Goal: Information Seeking & Learning: Learn about a topic

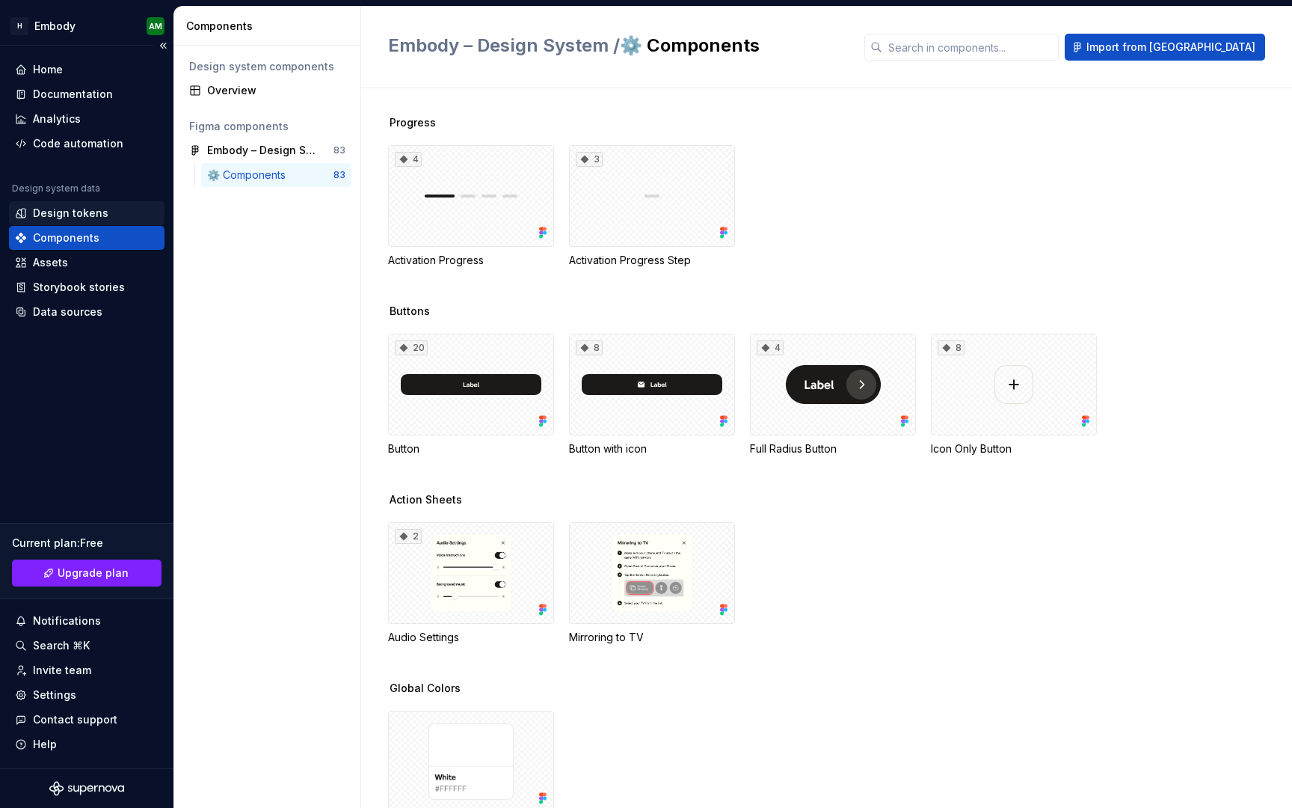
click at [55, 206] on div "Design tokens" at bounding box center [71, 213] width 76 height 15
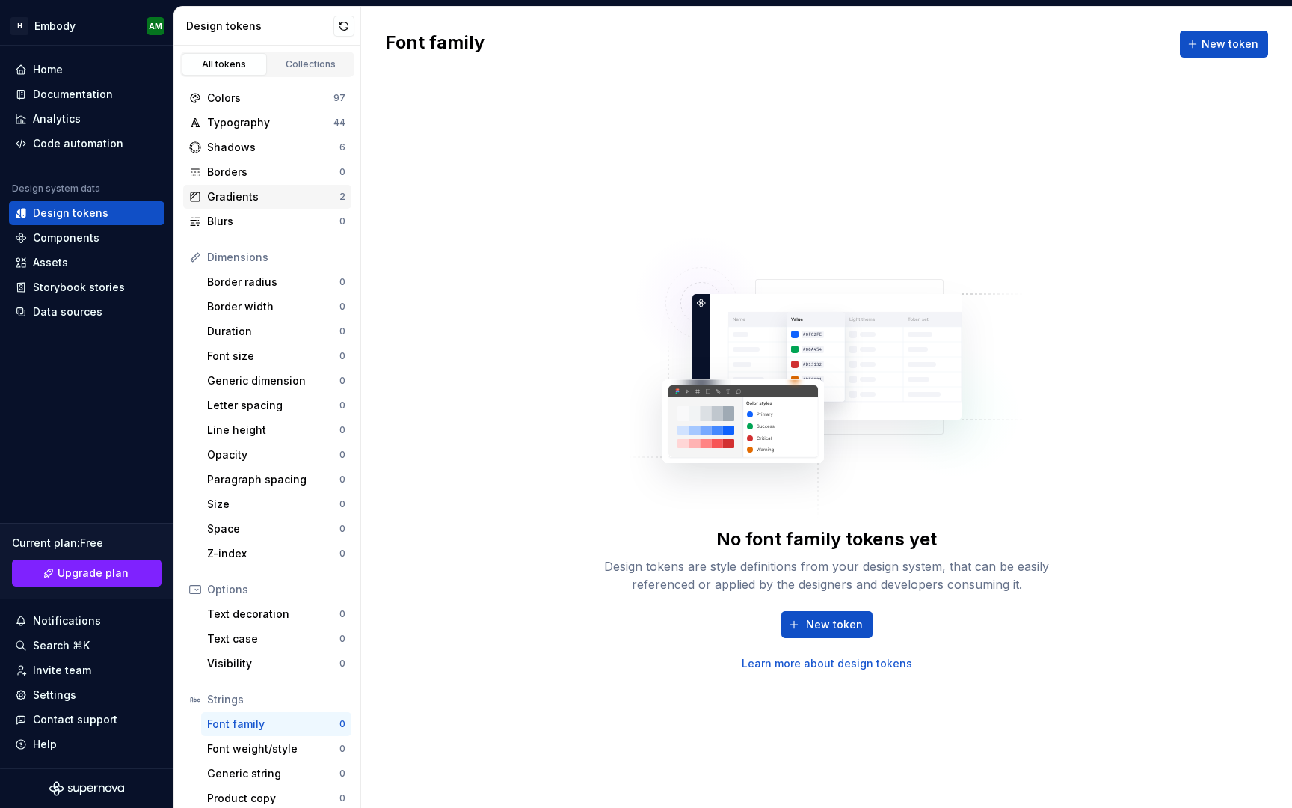
click at [265, 199] on div "Gradients" at bounding box center [273, 196] width 132 height 15
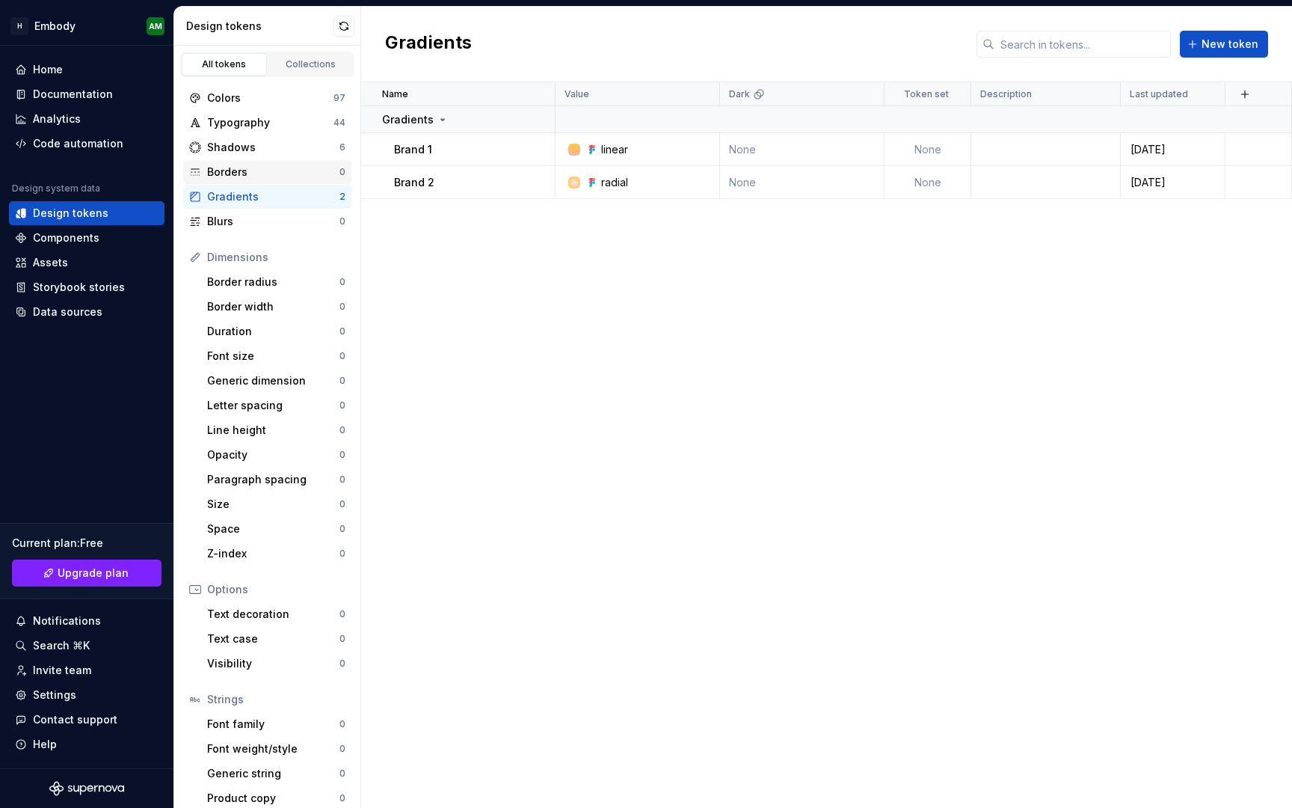
click at [268, 175] on div "Borders" at bounding box center [273, 172] width 132 height 15
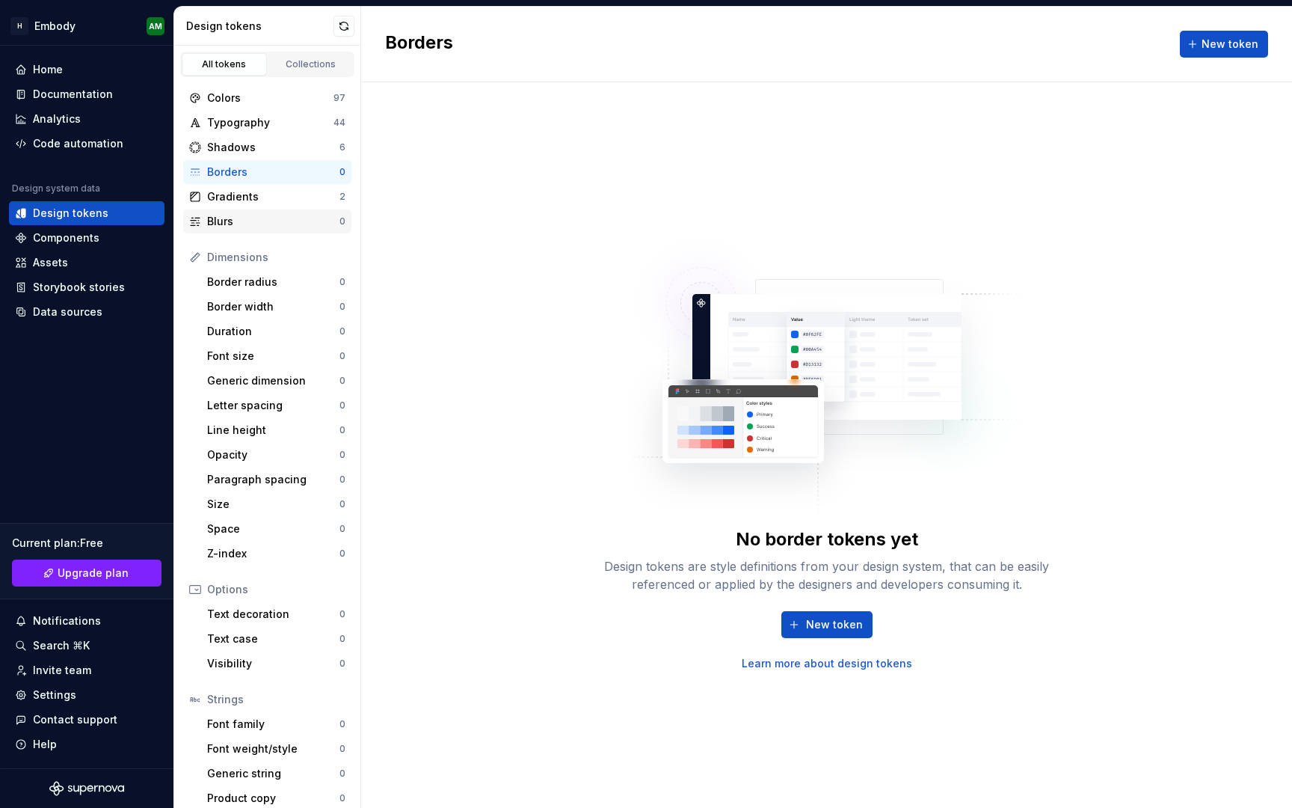
click at [300, 221] on div "Blurs" at bounding box center [273, 221] width 132 height 15
click at [296, 168] on div "Borders" at bounding box center [273, 172] width 132 height 15
click at [245, 154] on div "Shadows" at bounding box center [273, 147] width 132 height 15
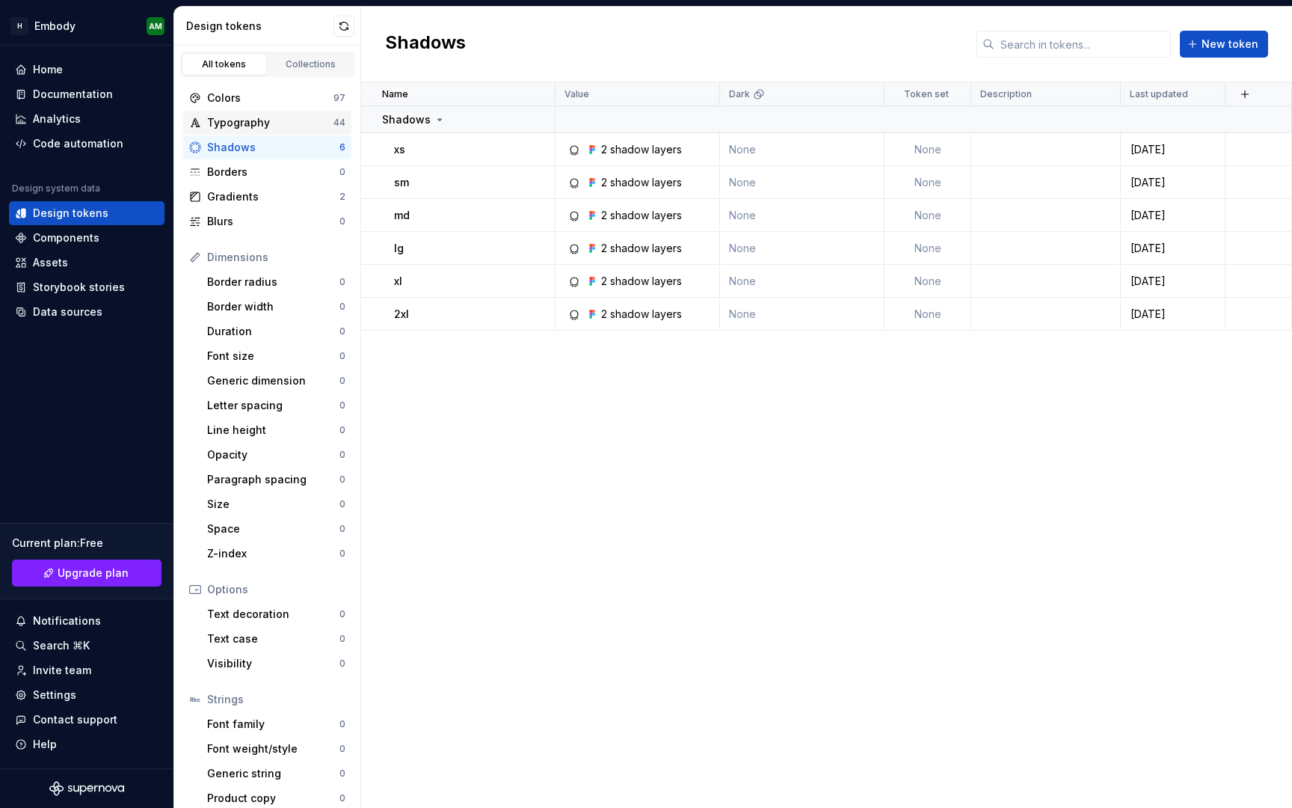
click at [268, 119] on div "Typography" at bounding box center [270, 122] width 126 height 15
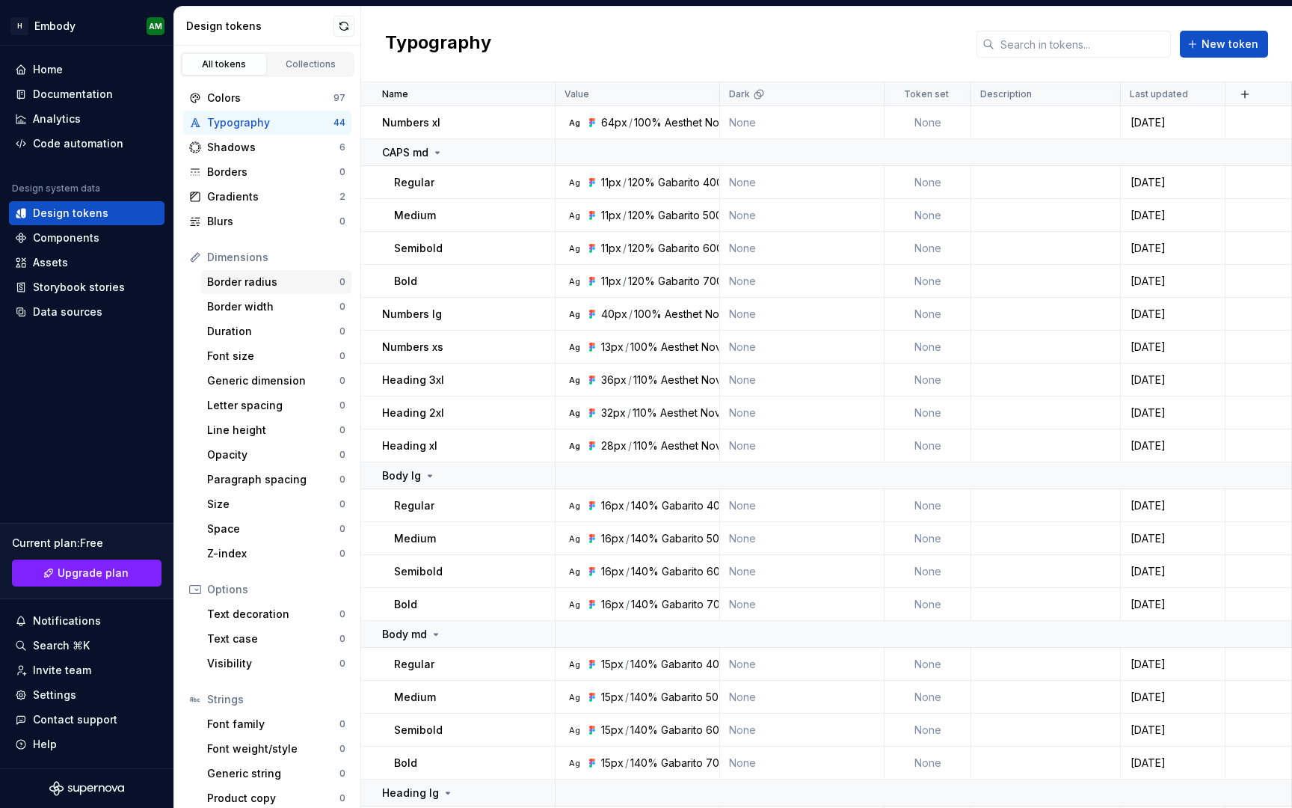
click at [275, 289] on div "Border radius" at bounding box center [273, 281] width 132 height 15
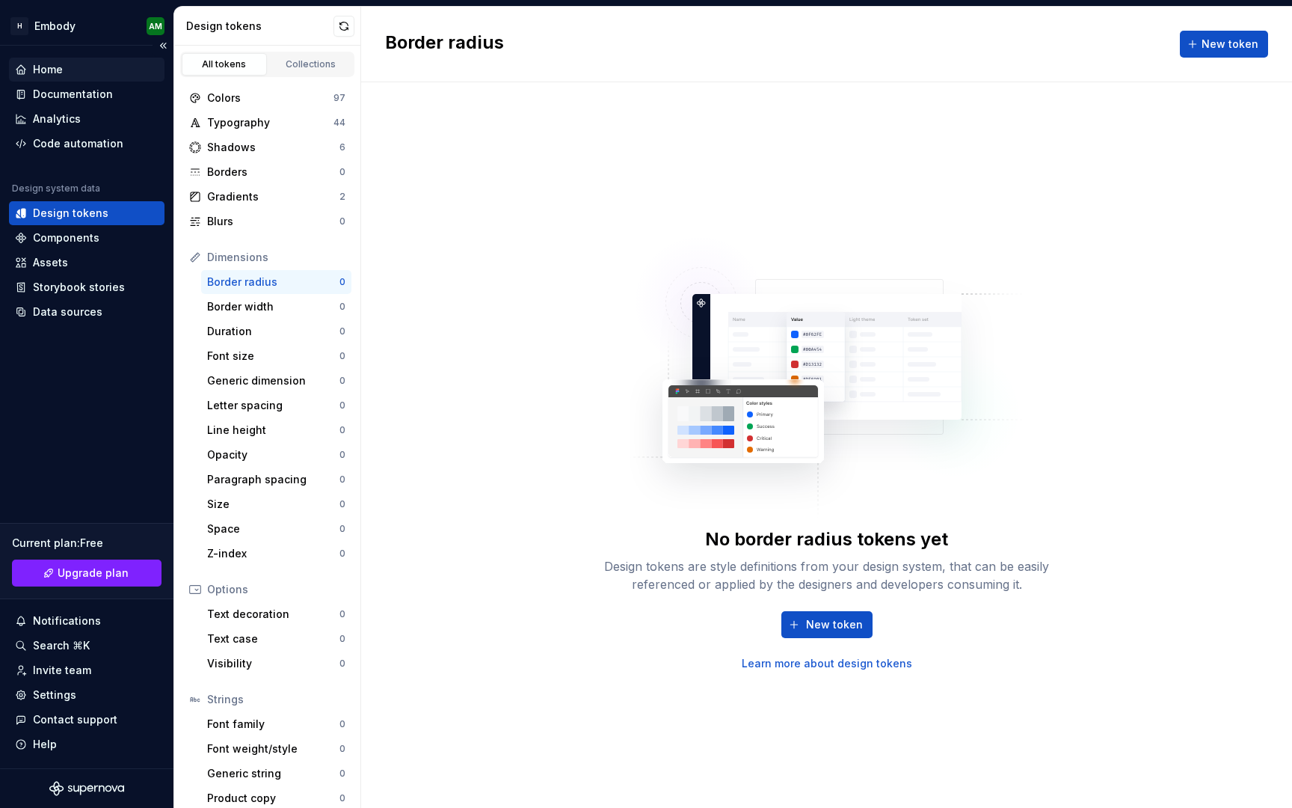
click at [108, 75] on div "Home" at bounding box center [87, 69] width 144 height 15
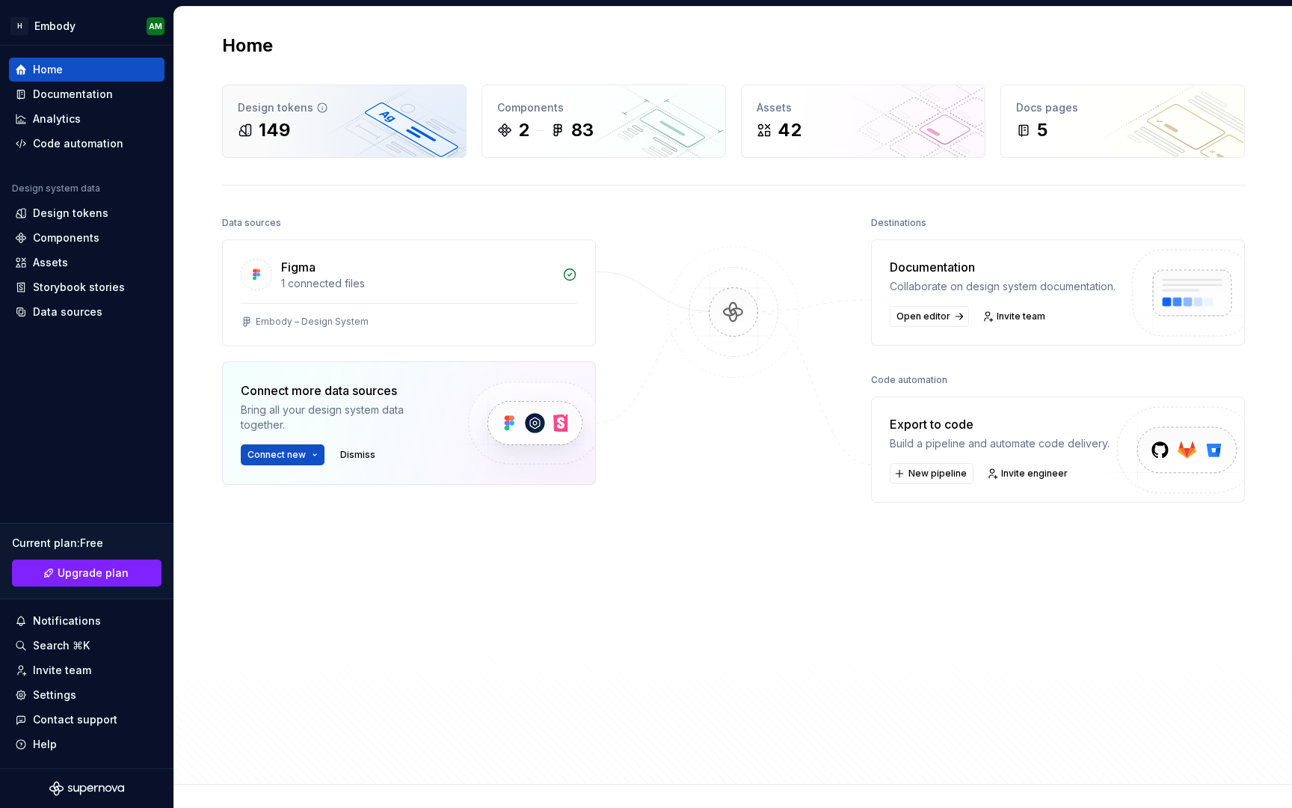
click at [298, 127] on div "149" at bounding box center [344, 130] width 213 height 24
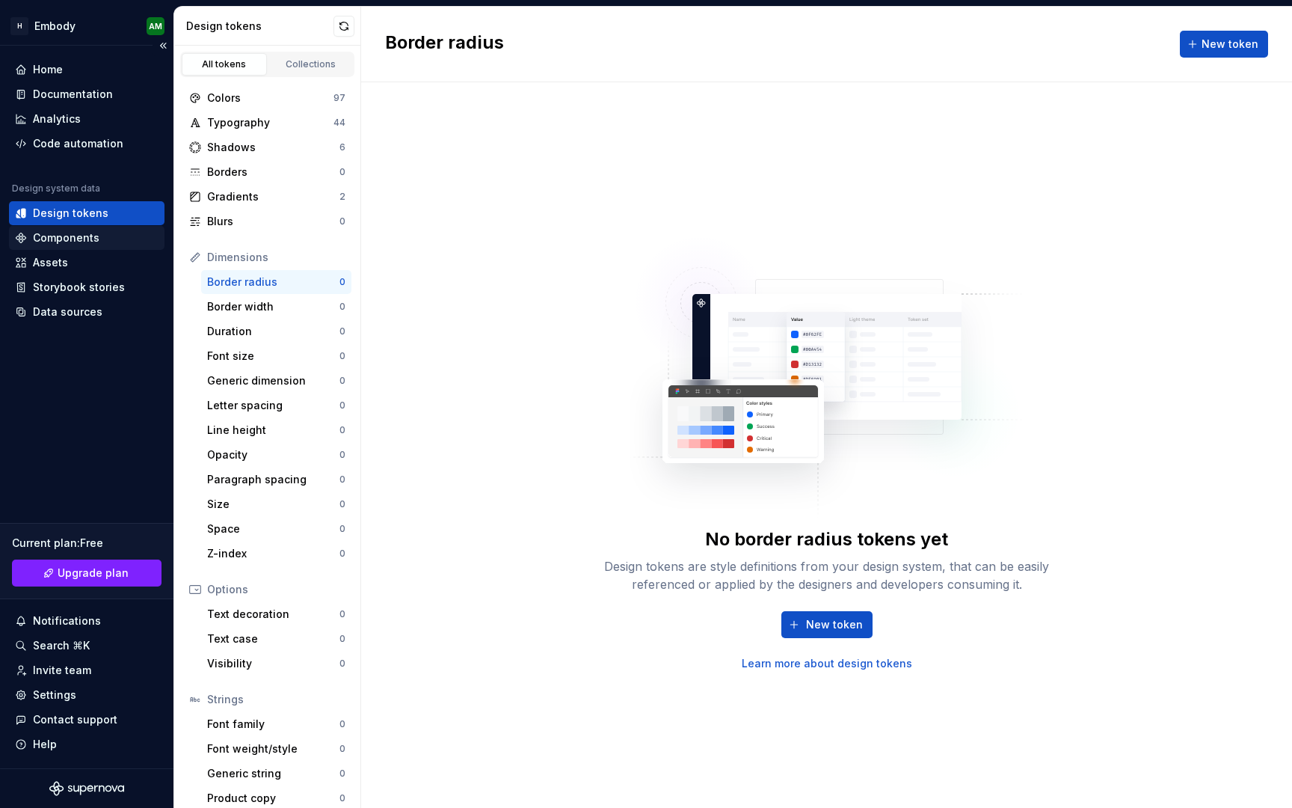
click at [110, 239] on div "Components" at bounding box center [87, 237] width 144 height 15
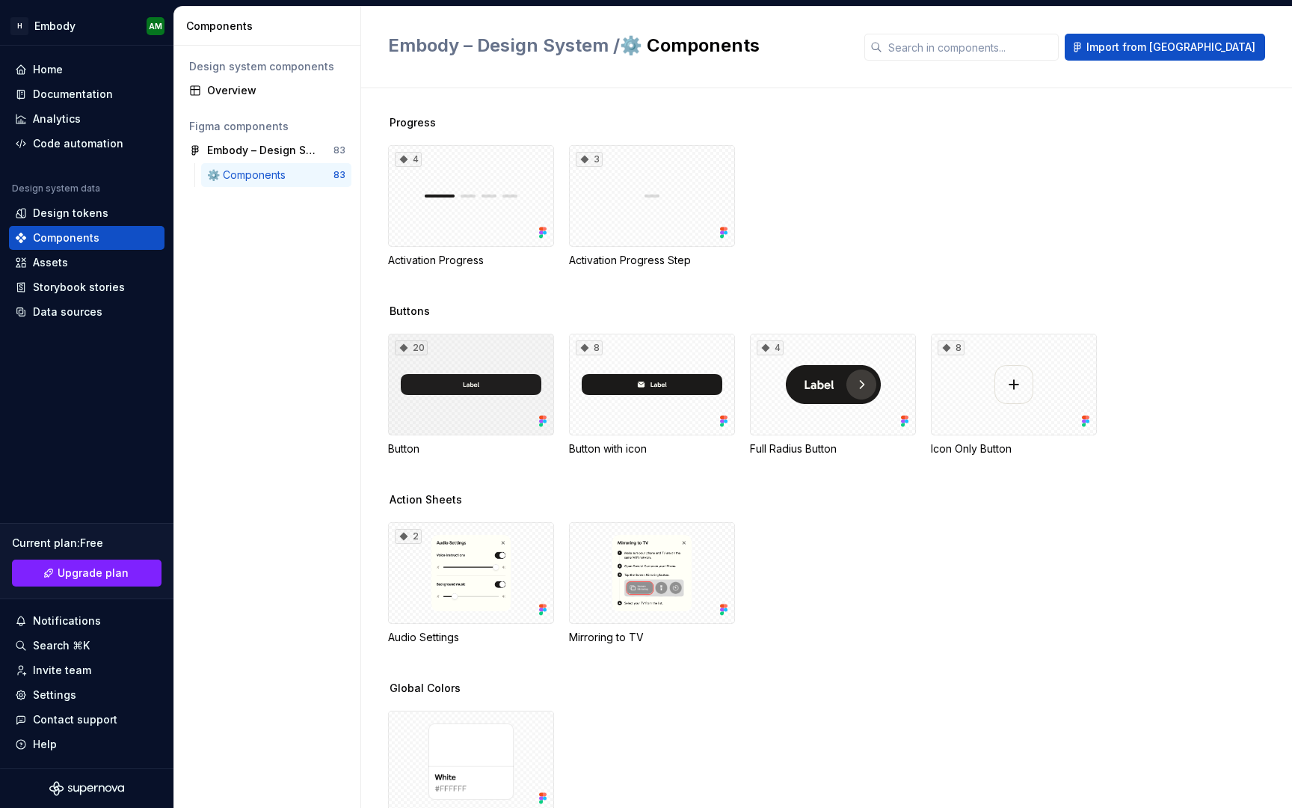
click at [458, 396] on div "20" at bounding box center [471, 385] width 166 height 102
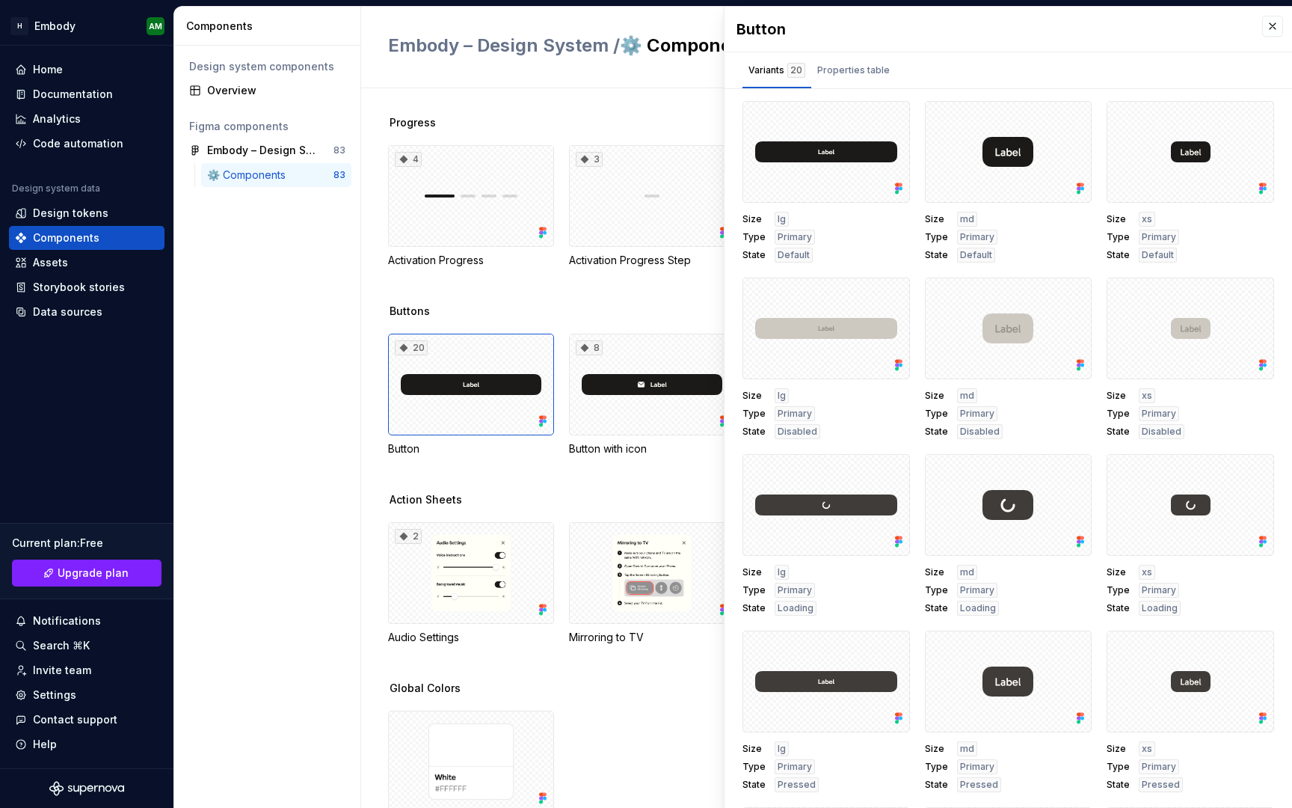
click at [276, 410] on div "Design system components Overview Figma components Embody – Design System 83 ⚙️…" at bounding box center [267, 427] width 186 height 762
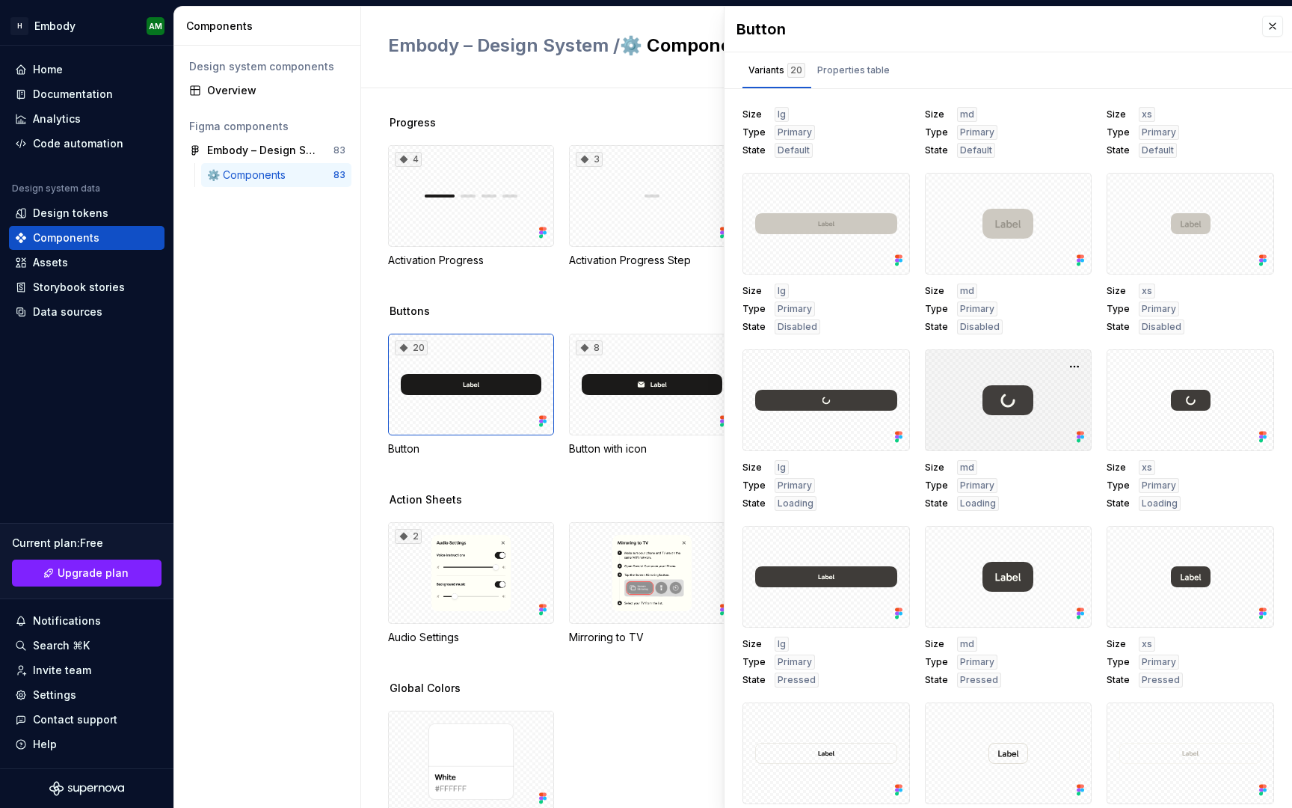
scroll to position [519, 0]
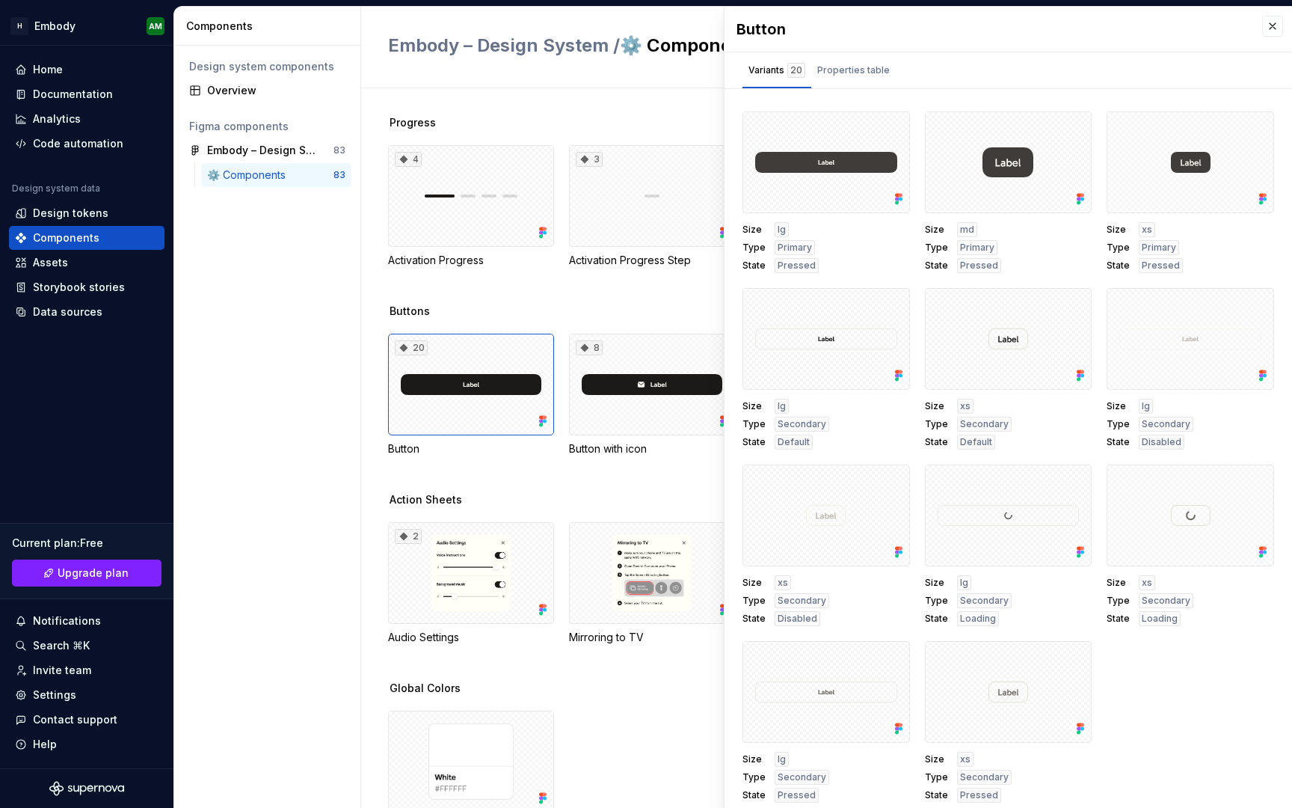
click at [301, 470] on div "Design system components Overview Figma components Embody – Design System 83 ⚙️…" at bounding box center [267, 427] width 186 height 762
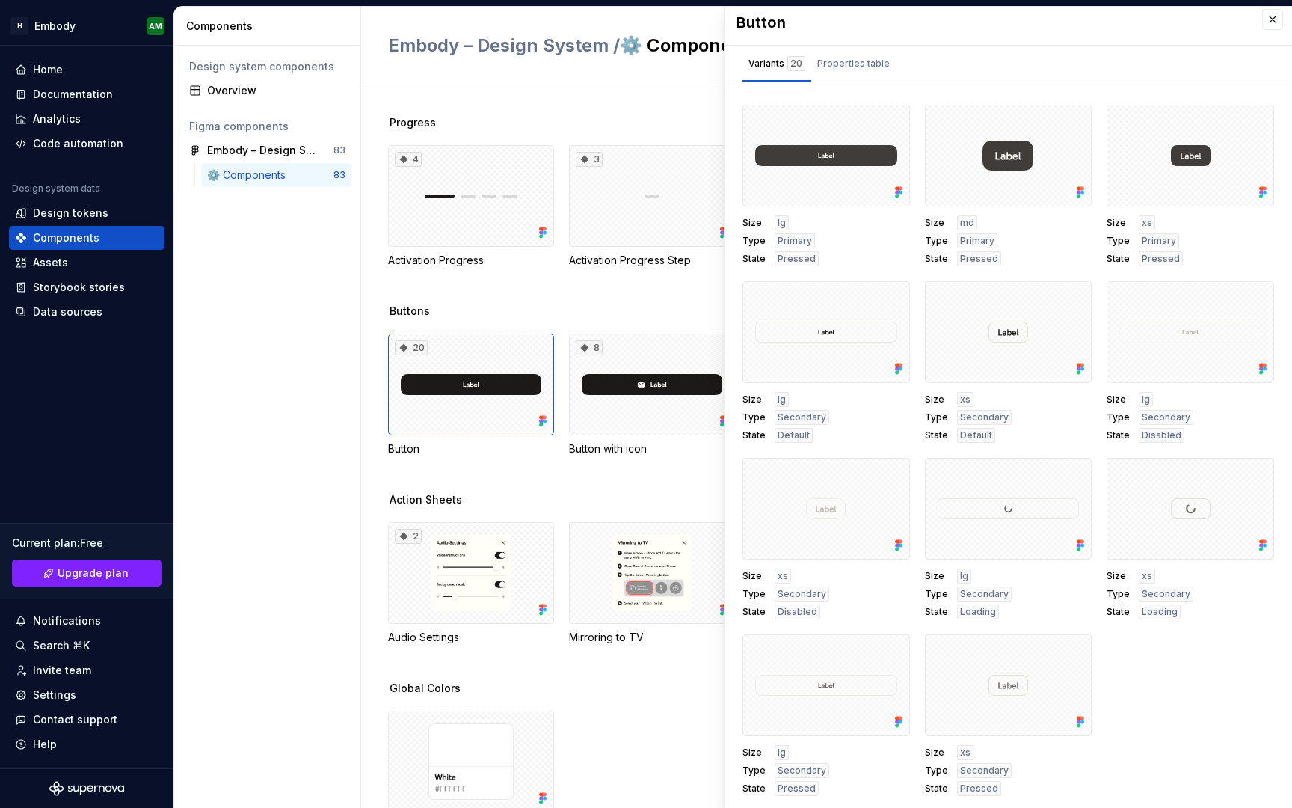
click at [861, 386] on div "Size lg Type Secondary State Default" at bounding box center [827, 362] width 168 height 162
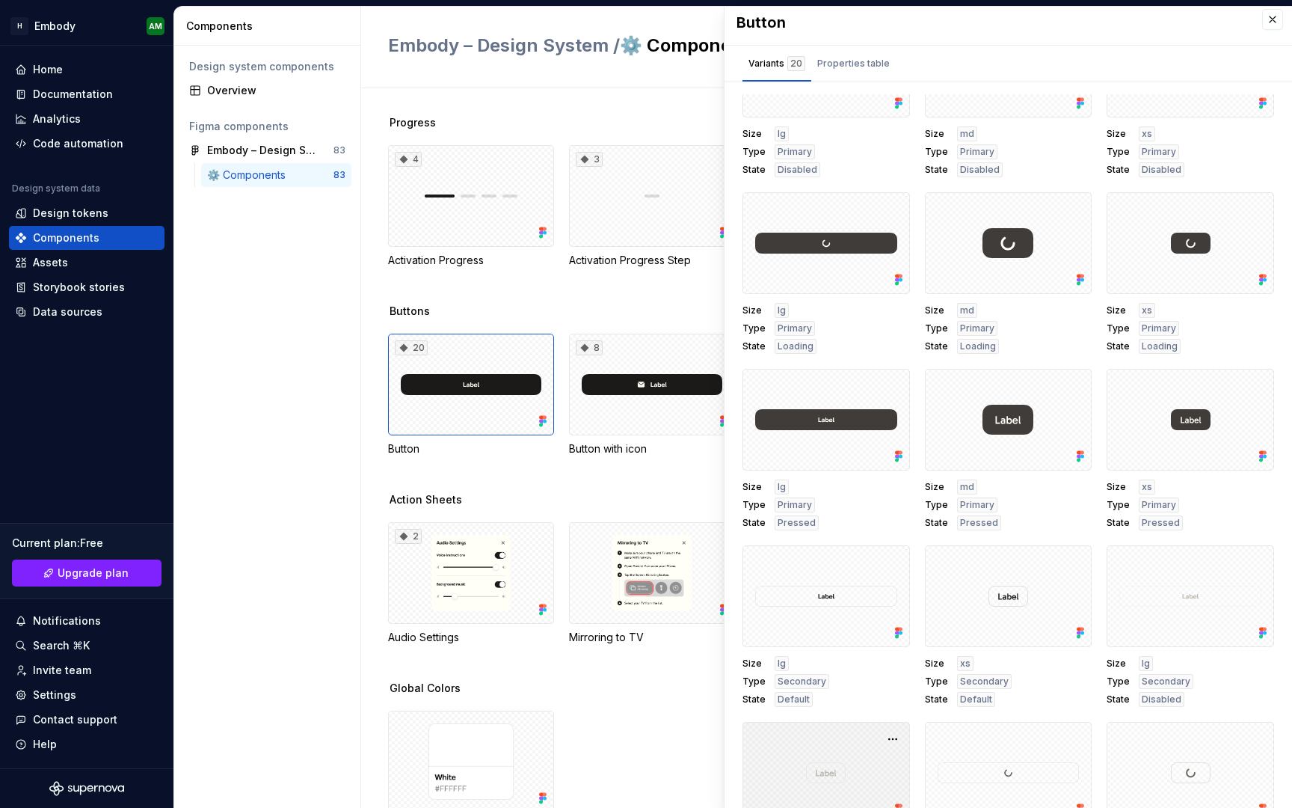
scroll to position [0, 0]
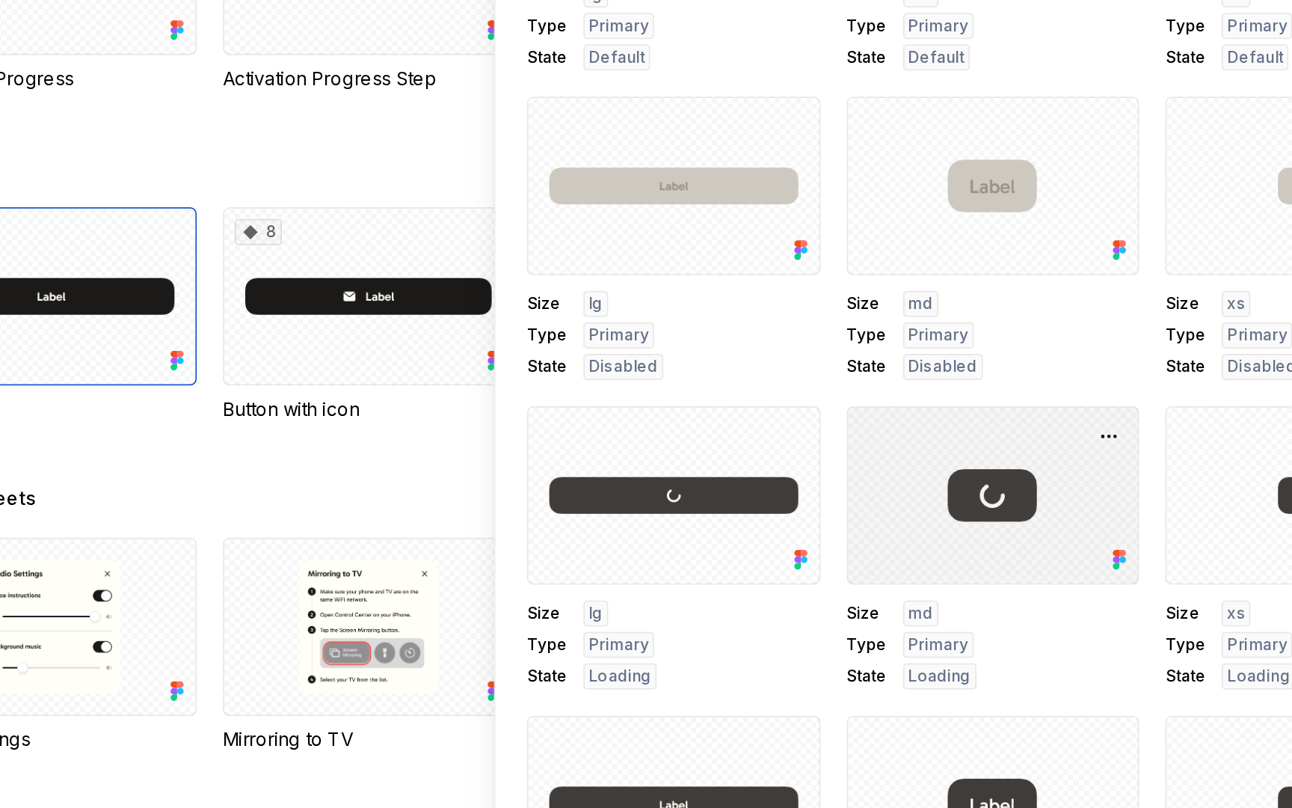
click at [1009, 504] on div at bounding box center [1009, 498] width 168 height 102
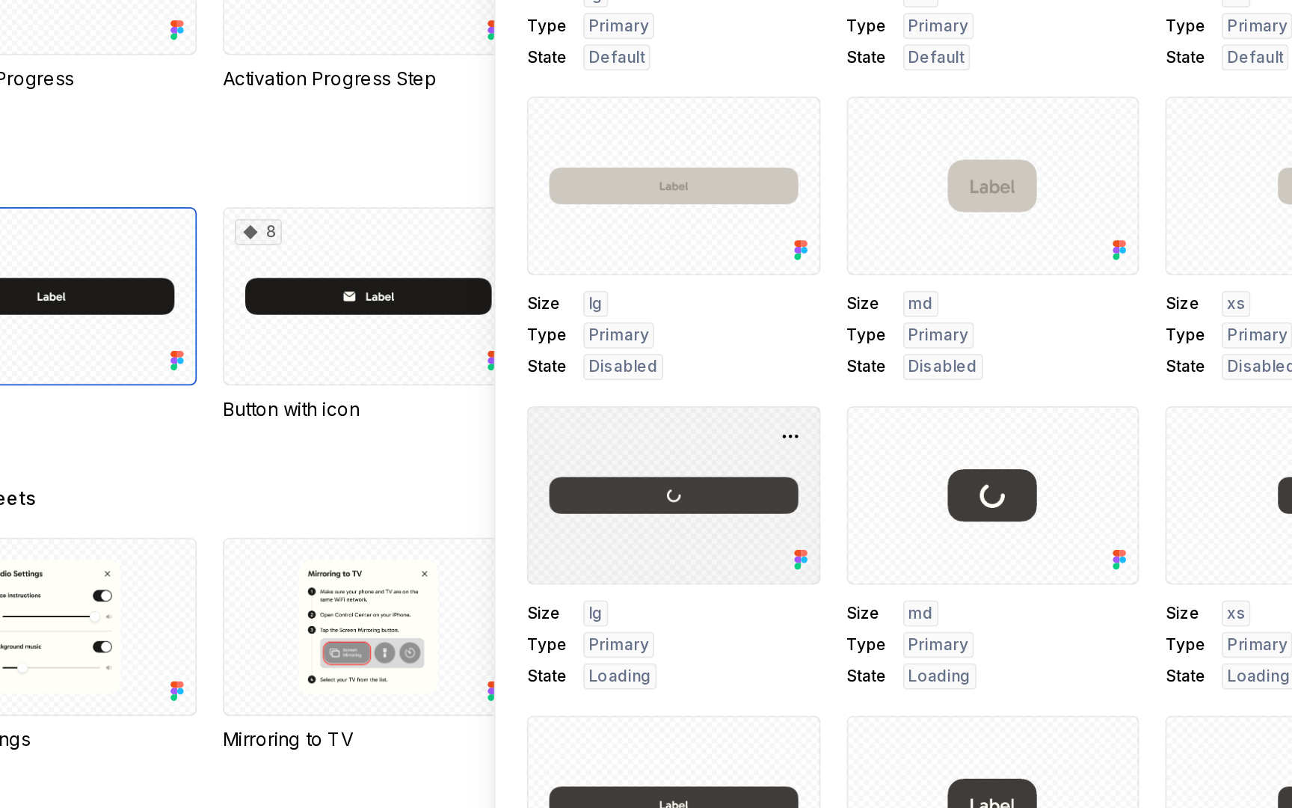
click at [832, 501] on div at bounding box center [827, 498] width 168 height 102
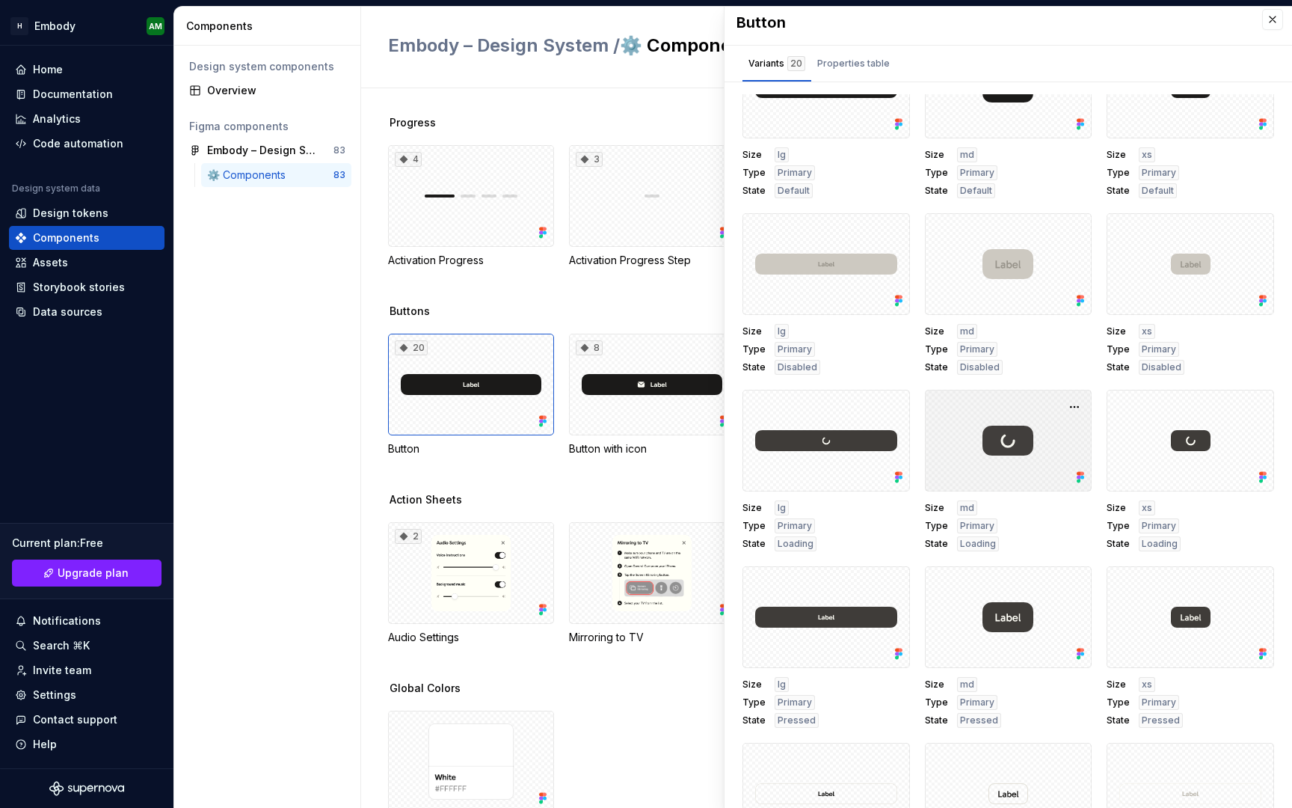
scroll to position [79, 0]
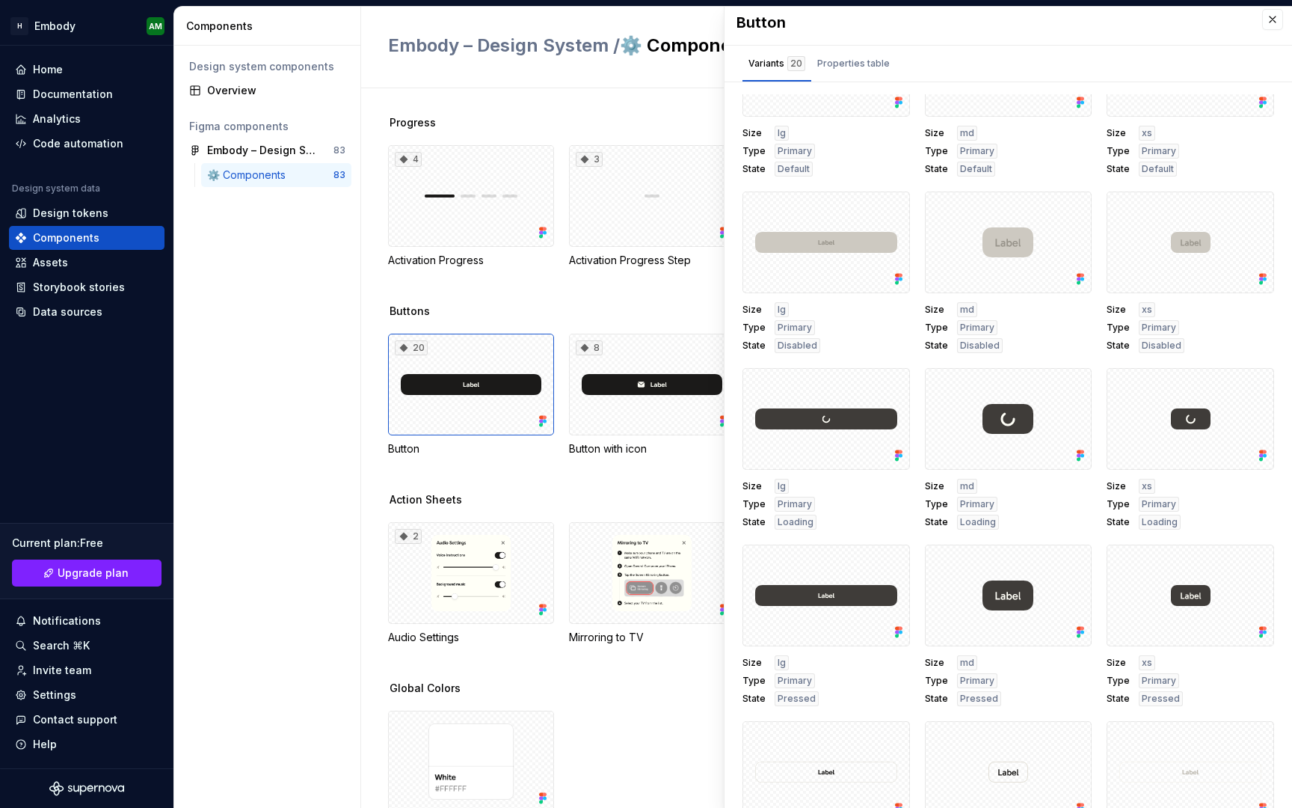
click at [621, 483] on div "Buttons 20 Button 8 Button with icon 4 Full Radius Button 8 Icon Only Button" at bounding box center [840, 398] width 904 height 188
click at [626, 476] on div "Buttons 20 Button 8 Button with icon 4 Full Radius Button 8 Icon Only Button" at bounding box center [840, 398] width 904 height 188
click at [318, 445] on div "Design system components Overview Figma components Embody – Design System 83 ⚙️…" at bounding box center [267, 427] width 186 height 762
click at [1282, 7] on div "Button" at bounding box center [1009, 22] width 568 height 45
click at [1274, 20] on button "button" at bounding box center [1272, 19] width 21 height 21
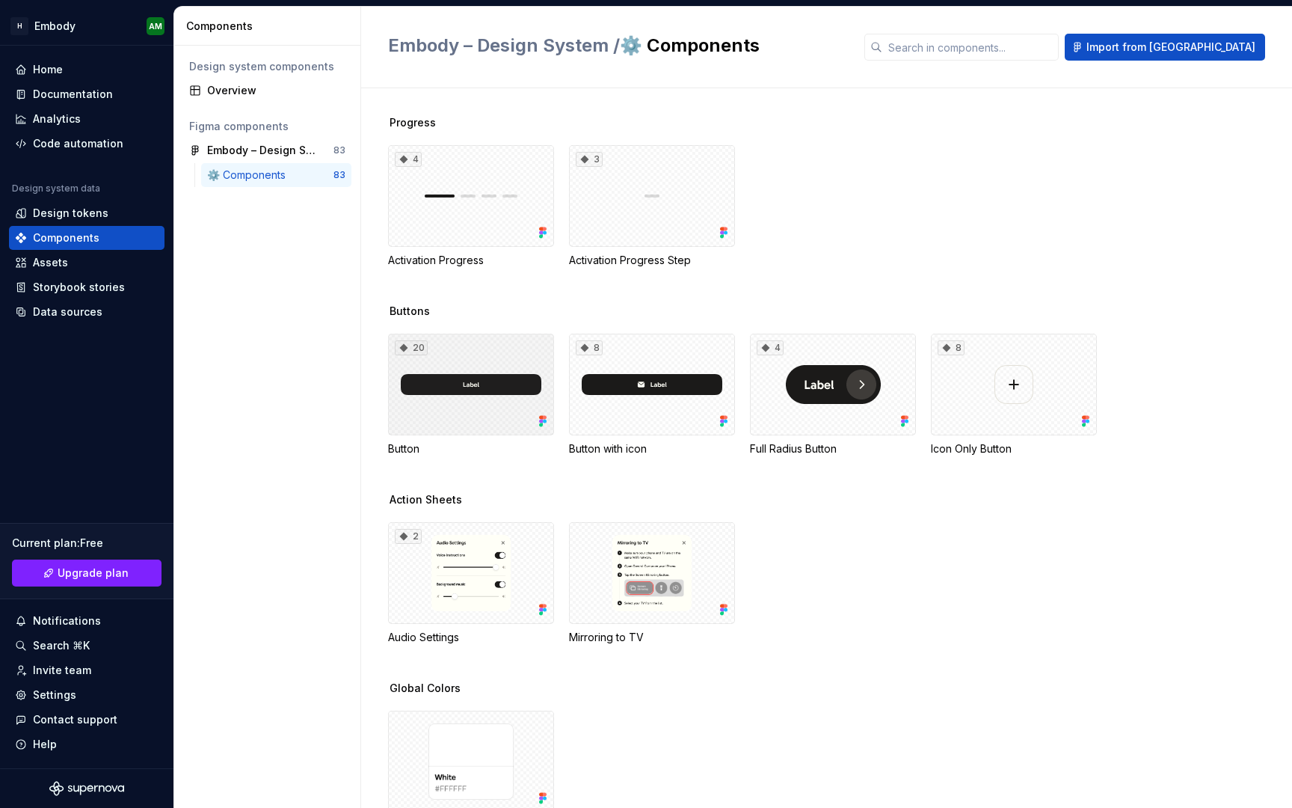
click at [483, 420] on div "20" at bounding box center [471, 385] width 166 height 102
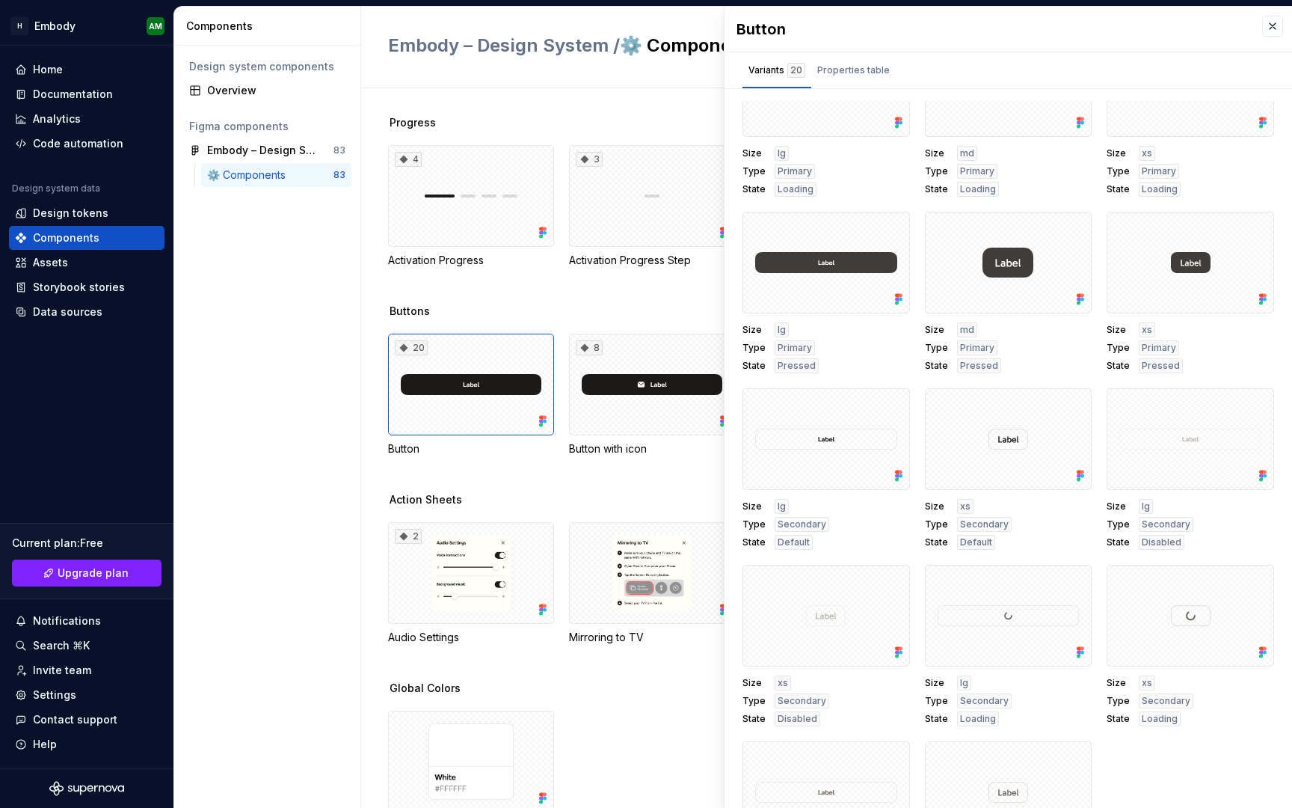
scroll to position [519, 0]
